Goal: Task Accomplishment & Management: Manage account settings

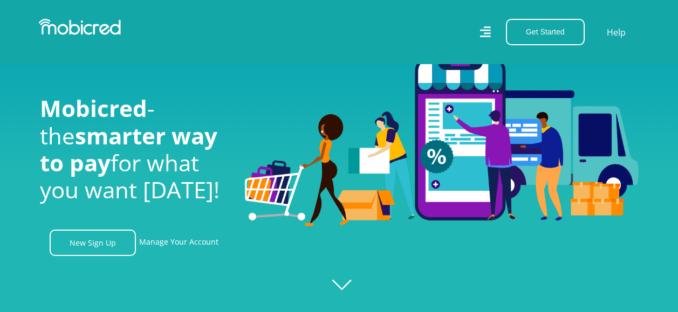
click at [185, 230] on link "Manage Your Account" at bounding box center [178, 243] width 79 height 26
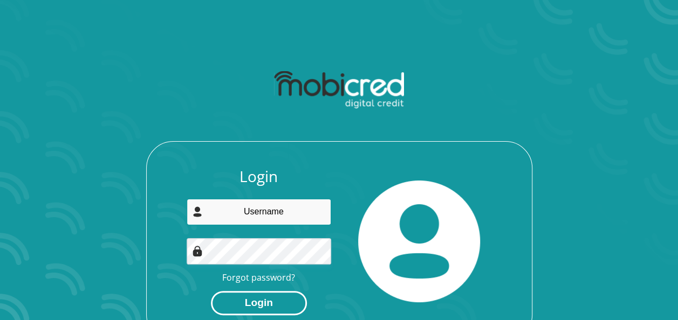
type input "makhayepinky@gmail.com"
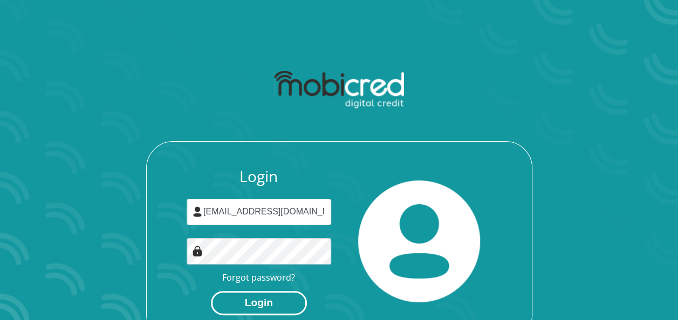
click at [269, 304] on button "Login" at bounding box center [259, 303] width 96 height 24
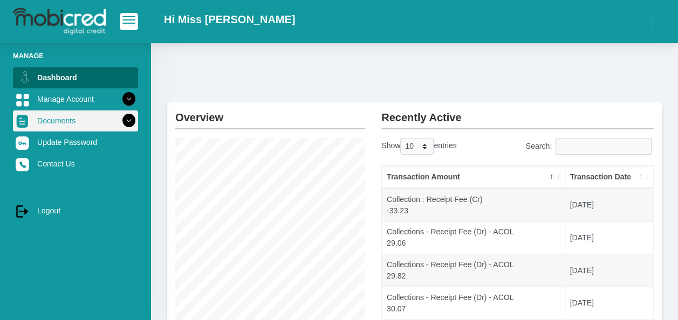
click at [122, 122] on icon at bounding box center [129, 121] width 18 height 18
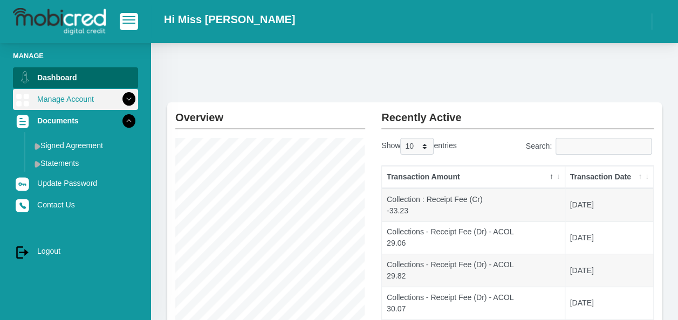
click at [122, 99] on icon at bounding box center [129, 99] width 18 height 18
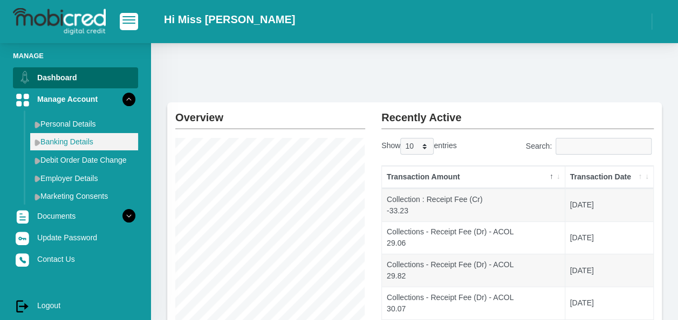
click at [66, 145] on link "Banking Details" at bounding box center [84, 141] width 108 height 17
click at [52, 140] on link "Banking Details" at bounding box center [84, 141] width 108 height 17
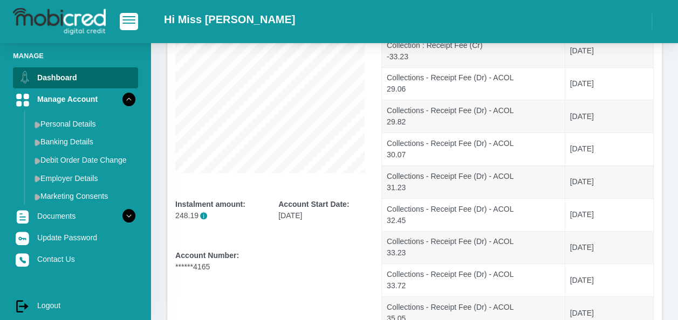
scroll to position [270, 0]
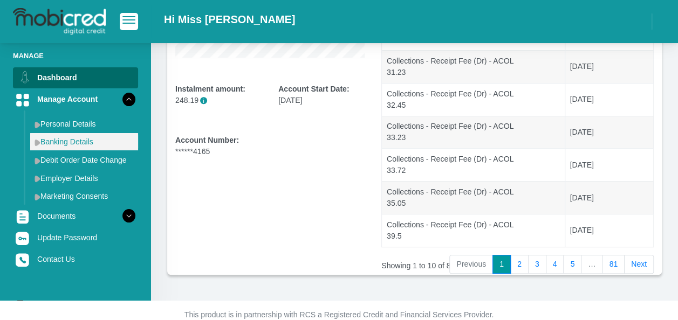
click at [36, 144] on img at bounding box center [38, 142] width 6 height 7
click at [76, 141] on link "Banking Details" at bounding box center [84, 141] width 108 height 17
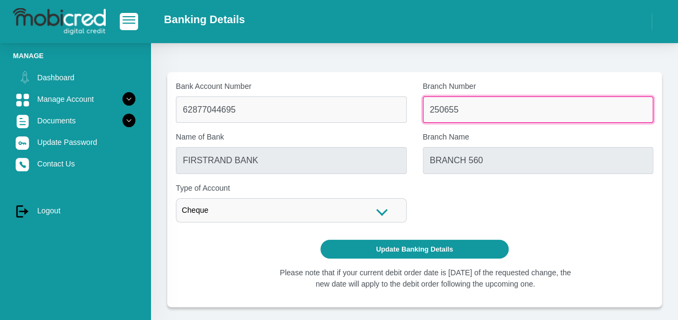
click at [476, 109] on input "250655" at bounding box center [538, 110] width 231 height 26
drag, startPoint x: 476, startPoint y: 110, endPoint x: 371, endPoint y: 112, distance: 105.2
click at [371, 112] on div "Bank Account Number 62877044695 Branch Number 250655 Name of Bank FIRSTRAND BAN…" at bounding box center [415, 156] width 494 height 150
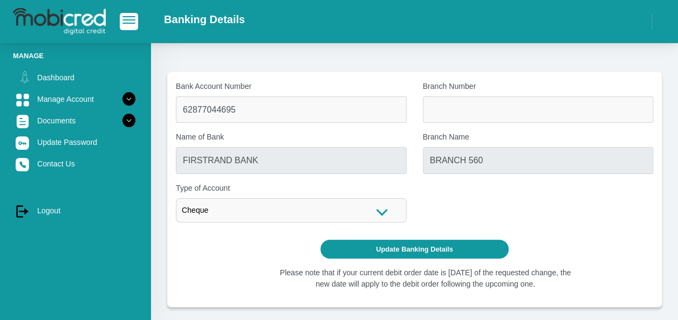
drag, startPoint x: 459, startPoint y: 111, endPoint x: 386, endPoint y: 182, distance: 101.5
click at [358, 194] on div "Cheque Cheque Savings Type of Account Cheque Cheque Savings" at bounding box center [291, 203] width 231 height 40
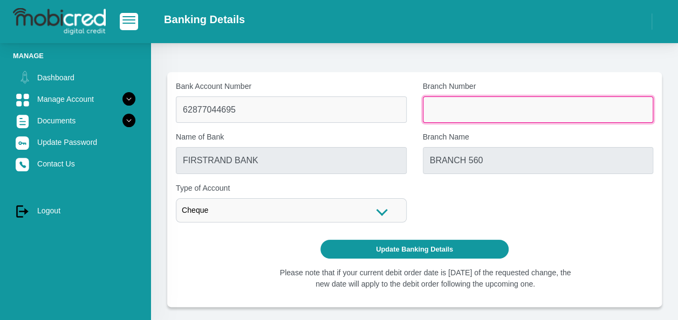
click at [448, 108] on input "Branch Number" at bounding box center [538, 110] width 231 height 26
type input "198765"
type input "NEDBANK"
type input "NEDBANK SOUTH AFRICA"
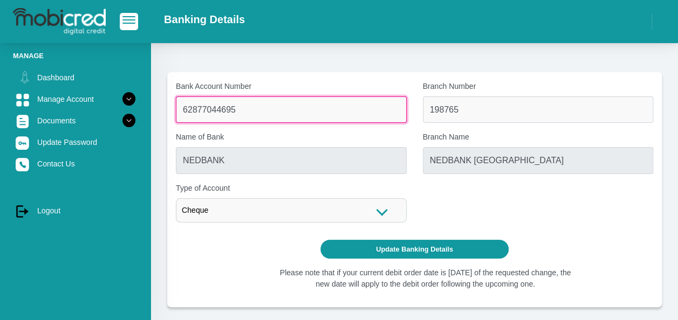
click at [278, 114] on input "62877044695" at bounding box center [291, 110] width 231 height 26
type input "6"
type input "130644445"
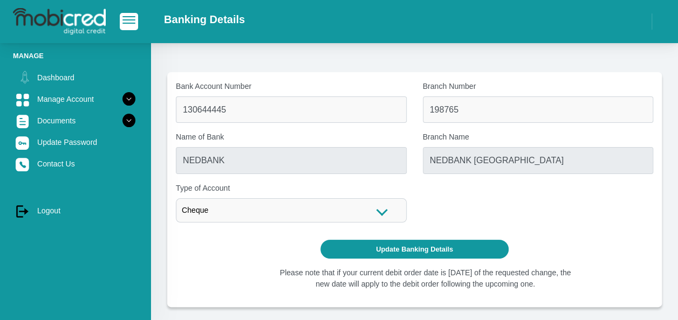
click at [518, 190] on div "Bank Account Number 130644445 Branch Number 198765 Name of Bank NEDBANK Branch …" at bounding box center [415, 156] width 494 height 150
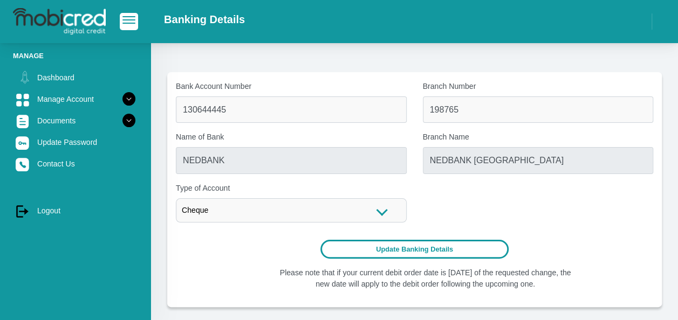
click at [418, 248] on button "Update Banking Details" at bounding box center [414, 249] width 188 height 19
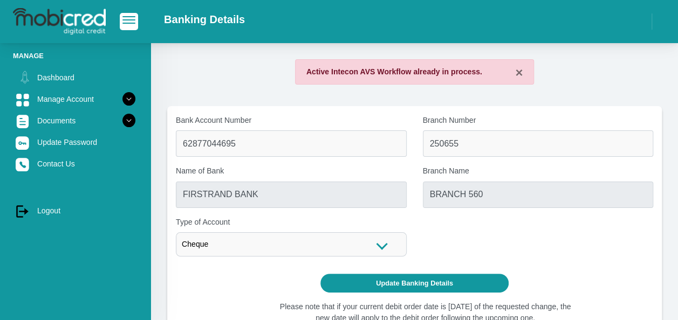
click at [416, 244] on div "Bank Account Number 62877044695 Branch Number 250655 Name of Bank FIRSTRAND BAN…" at bounding box center [415, 190] width 494 height 150
